Goal: Navigation & Orientation: Find specific page/section

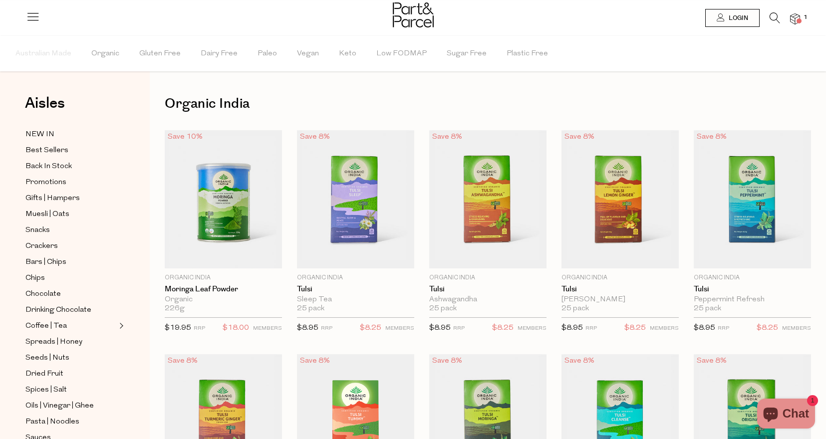
click at [31, 17] on icon at bounding box center [33, 16] width 14 height 14
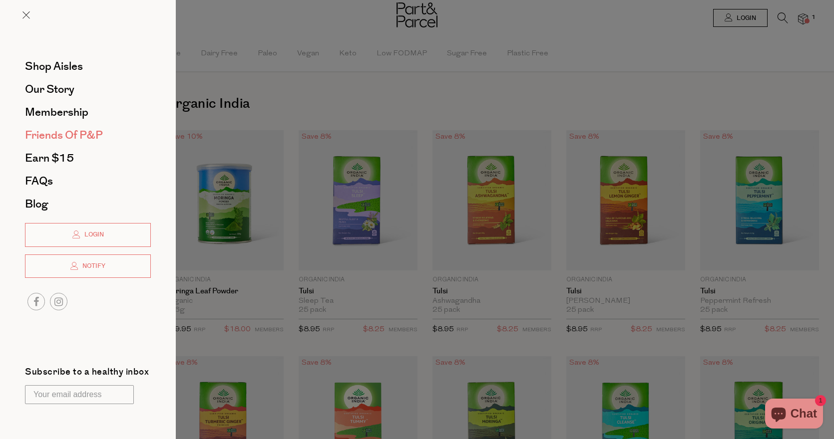
click at [93, 135] on span "Friends of P&P" at bounding box center [64, 135] width 78 height 16
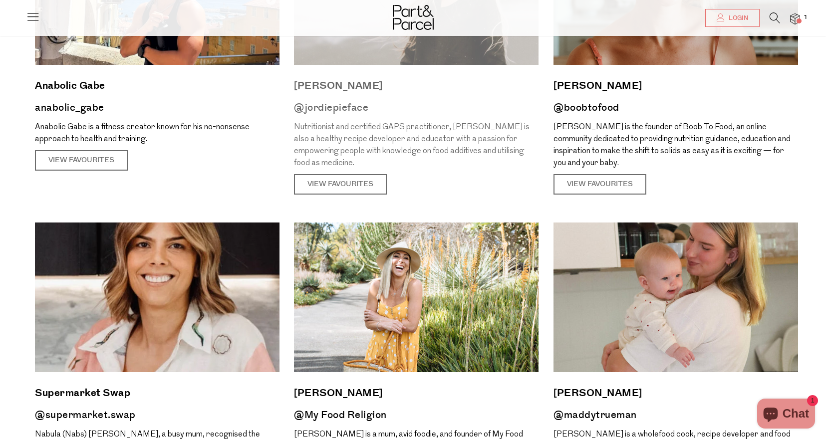
scroll to position [116, 0]
